Goal: Find specific page/section: Find specific page/section

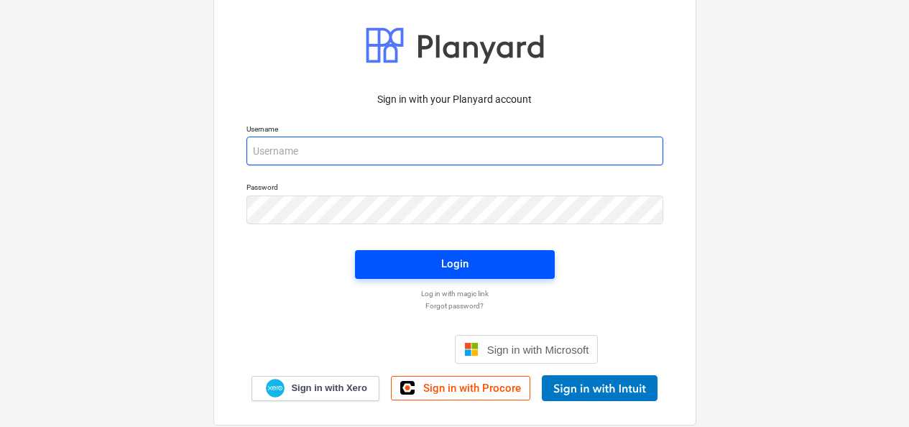
type input "[EMAIL_ADDRESS][DOMAIN_NAME]"
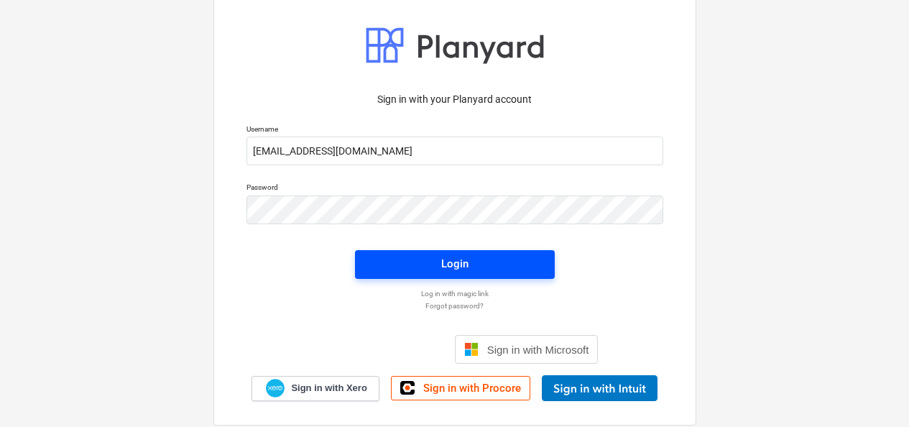
click at [521, 262] on span "Login" at bounding box center [454, 263] width 165 height 19
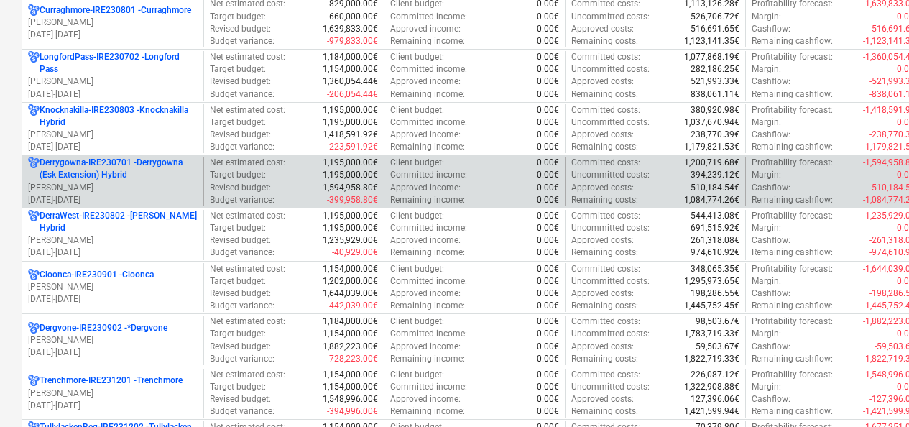
scroll to position [431, 0]
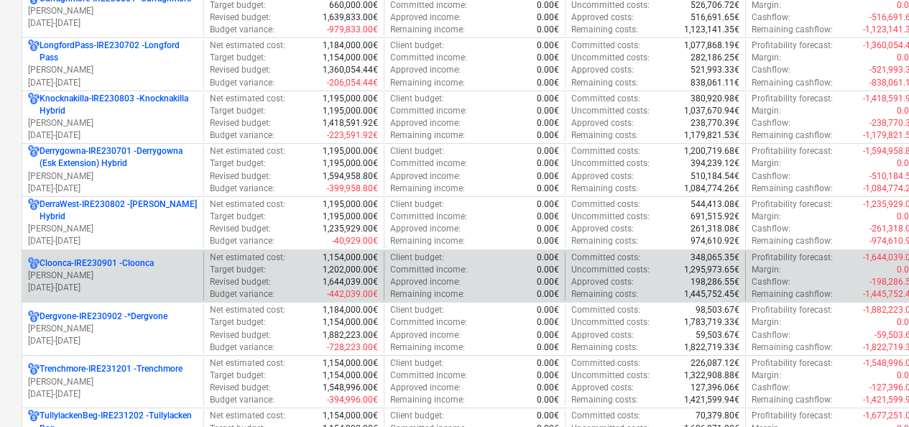
click at [126, 280] on p "[PERSON_NAME]" at bounding box center [113, 275] width 170 height 12
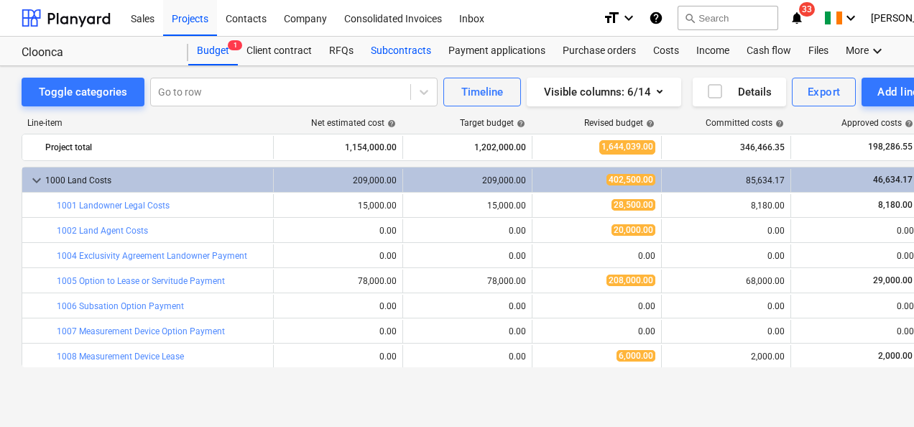
click at [412, 49] on div "Subcontracts" at bounding box center [401, 51] width 78 height 29
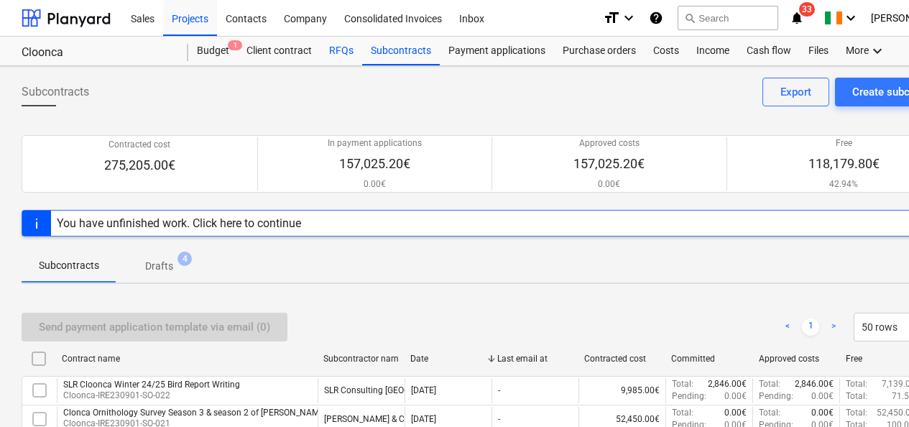
click at [338, 47] on div "RFQs" at bounding box center [342, 51] width 42 height 29
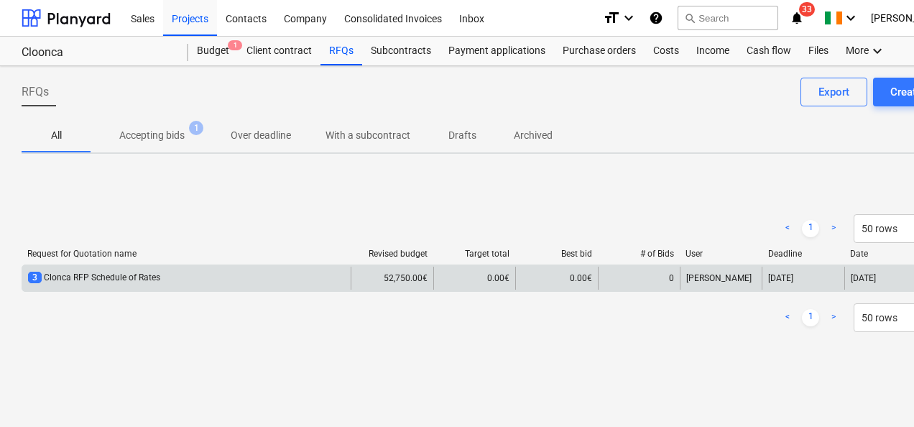
click at [242, 284] on div "3 Clonca RFP Schedule of Rates" at bounding box center [186, 278] width 328 height 23
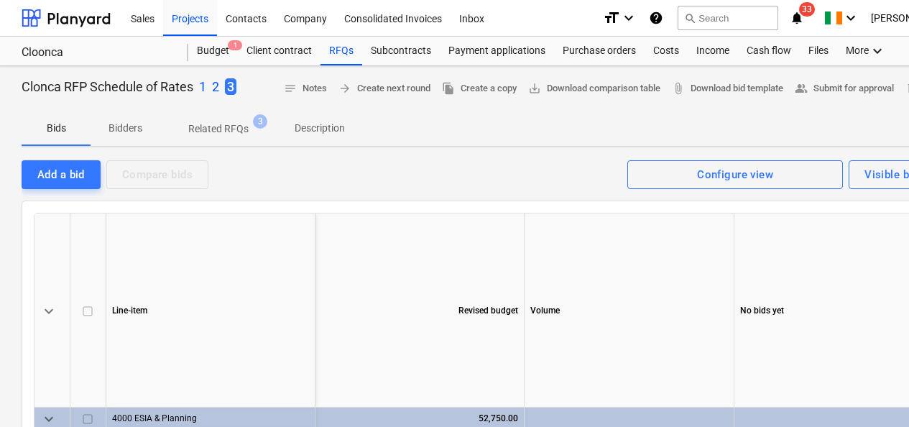
click at [231, 132] on p "Related RFQs" at bounding box center [218, 128] width 60 height 15
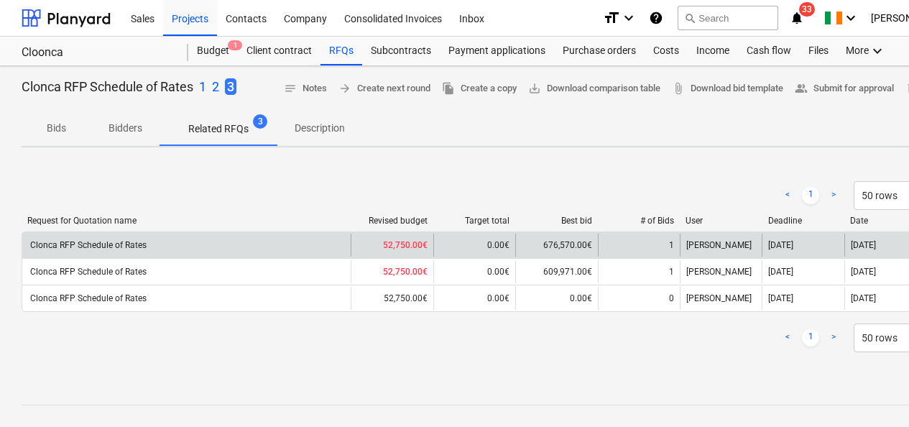
click at [280, 246] on div "Clonca RFP Schedule of Rates" at bounding box center [186, 245] width 328 height 23
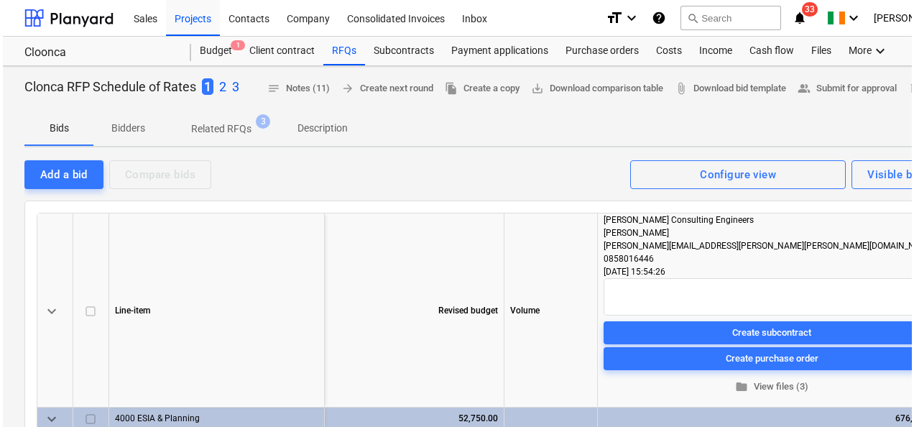
scroll to position [72, 0]
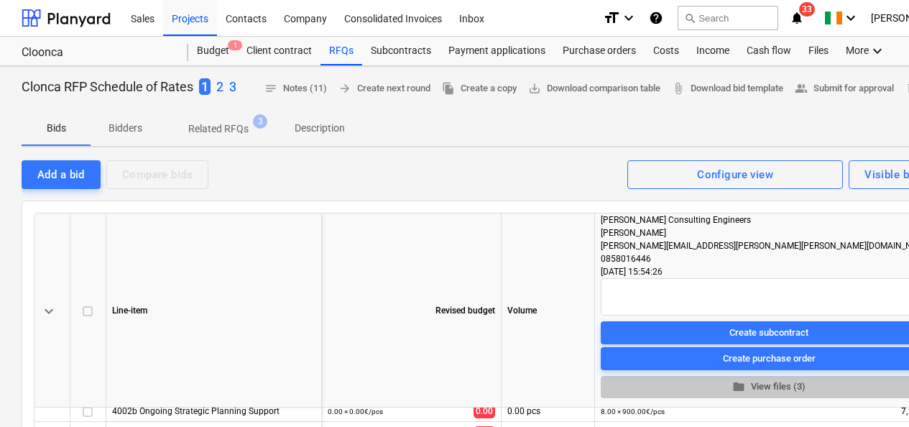
click at [768, 386] on span "folder View files (3)" at bounding box center [769, 387] width 325 height 17
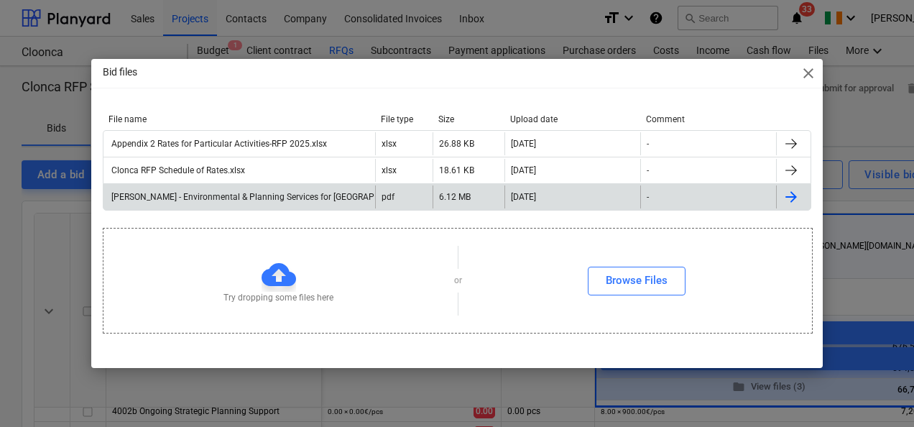
click at [192, 200] on div "[PERSON_NAME] - Environmental & Planning Services for [GEOGRAPHIC_DATA]pdf" at bounding box center [269, 197] width 320 height 10
